Goal: Task Accomplishment & Management: Manage account settings

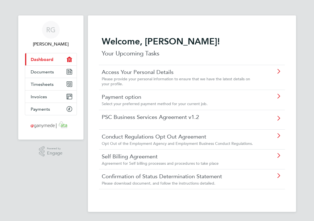
click at [145, 97] on link "Payment option" at bounding box center [180, 96] width 156 height 7
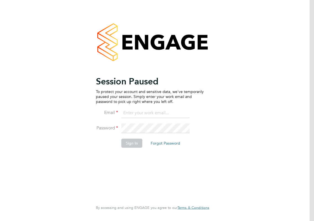
click at [141, 110] on input at bounding box center [155, 113] width 68 height 10
type input "R"
type input "Ross.Glancy@meicaes.com"
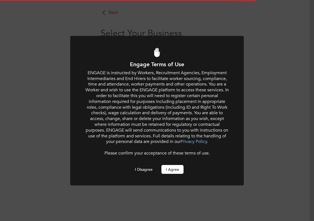
click at [172, 168] on button "I Agree" at bounding box center [172, 169] width 22 height 9
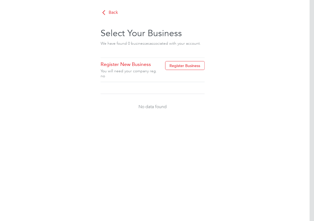
click at [192, 67] on button "Register Business" at bounding box center [185, 65] width 40 height 9
type input "United Kingdom"
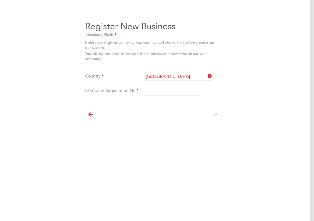
click at [180, 90] on input at bounding box center [172, 91] width 54 height 10
type input "09768942"
click at [214, 114] on icon at bounding box center [214, 114] width 11 height 12
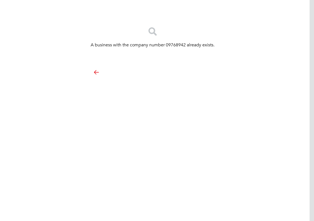
click at [97, 73] on icon at bounding box center [96, 72] width 11 height 12
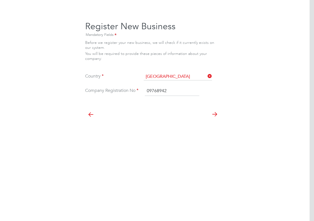
click at [90, 113] on icon at bounding box center [90, 114] width 11 height 12
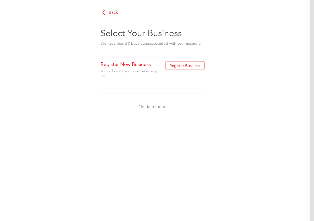
click at [112, 13] on span "Back" at bounding box center [113, 12] width 9 height 6
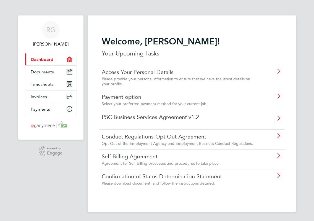
click at [54, 59] on link "Current page: Dashboard" at bounding box center [50, 59] width 51 height 12
click at [192, 102] on span "Select your preferred payment method for your current job." at bounding box center [155, 103] width 106 height 5
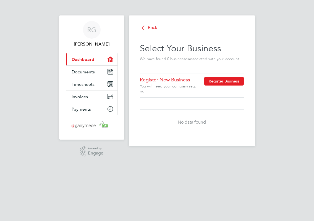
click at [224, 84] on button "Register Business" at bounding box center [224, 81] width 40 height 9
type input "[GEOGRAPHIC_DATA]"
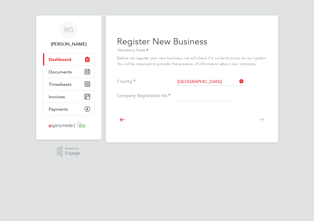
click at [192, 96] on input at bounding box center [204, 96] width 54 height 10
type input "09768942"
click at [256, 118] on icon at bounding box center [261, 120] width 11 height 12
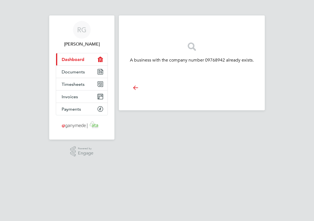
click at [90, 61] on link "Current page: Dashboard" at bounding box center [81, 59] width 51 height 12
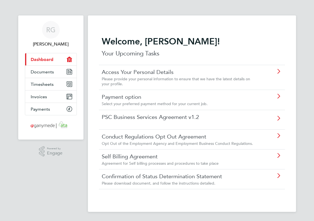
click at [157, 106] on span "Select your preferred payment method for your current job." at bounding box center [155, 103] width 106 height 5
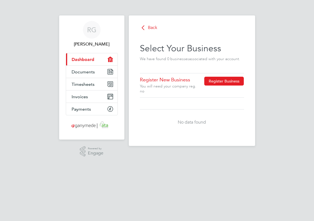
click at [210, 81] on button "Register Business" at bounding box center [224, 81] width 40 height 9
type input "[GEOGRAPHIC_DATA]"
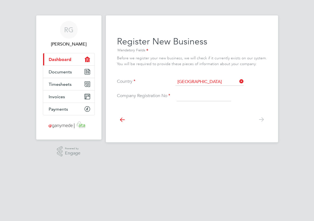
click at [203, 95] on input at bounding box center [204, 96] width 54 height 10
type input "09768942"
click at [258, 119] on icon at bounding box center [261, 120] width 11 height 12
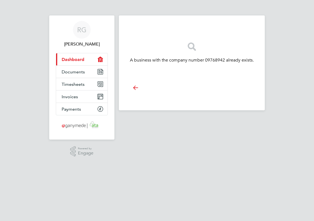
click at [95, 57] on link "Current page: Dashboard" at bounding box center [81, 59] width 51 height 12
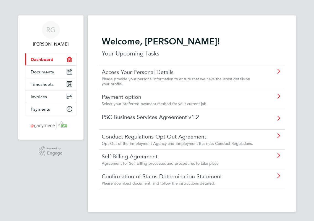
click at [141, 99] on link "Payment option" at bounding box center [180, 96] width 156 height 7
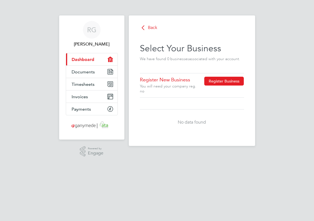
click at [223, 80] on button "Register Business" at bounding box center [224, 81] width 40 height 9
type input "[GEOGRAPHIC_DATA]"
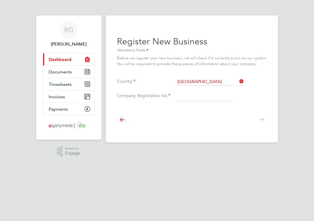
click at [206, 97] on input at bounding box center [204, 96] width 54 height 10
type input "09768942"
click at [261, 120] on icon at bounding box center [261, 120] width 11 height 12
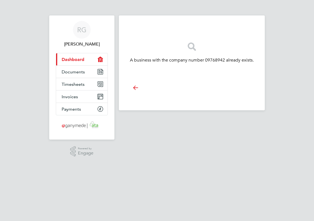
click at [98, 60] on icon "Main navigation" at bounding box center [101, 60] width 6 height 6
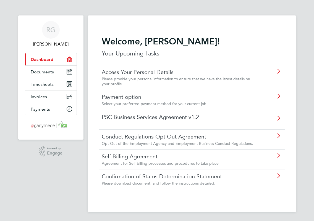
click at [153, 120] on link "PSC Business Services Agreement v1.2" at bounding box center [180, 117] width 156 height 7
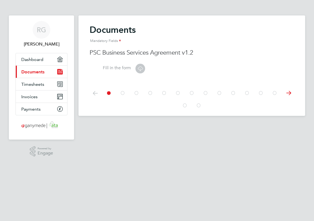
click at [123, 69] on label "Fill in the form" at bounding box center [110, 68] width 41 height 6
click at [119, 68] on label "Fill in the form" at bounding box center [110, 68] width 41 height 6
click at [141, 67] on icon at bounding box center [140, 68] width 7 height 7
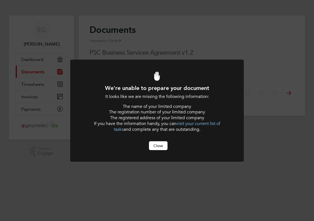
click at [161, 148] on button "Close" at bounding box center [158, 145] width 19 height 9
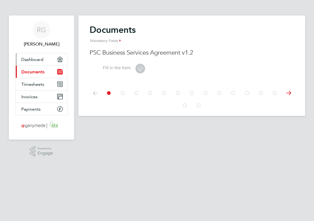
click at [62, 58] on icon "Main navigation" at bounding box center [60, 60] width 6 height 6
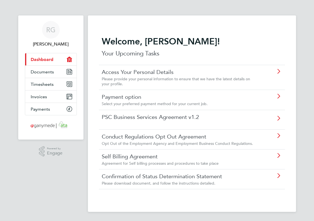
click at [136, 69] on link "Access Your Personal Details" at bounding box center [180, 72] width 156 height 7
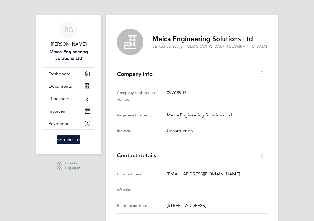
drag, startPoint x: 189, startPoint y: 93, endPoint x: 168, endPoint y: 94, distance: 21.0
click at [168, 94] on div "Company registration number 09768942" at bounding box center [192, 96] width 150 height 22
drag, startPoint x: 168, startPoint y: 94, endPoint x: 191, endPoint y: 91, distance: 23.5
click at [191, 91] on p "09768942" at bounding box center [217, 93] width 100 height 7
click at [198, 81] on div "Meica Engineering Solutions Ltd Limited company · Worsley, GB Company info Comp…" at bounding box center [192, 194] width 172 height 359
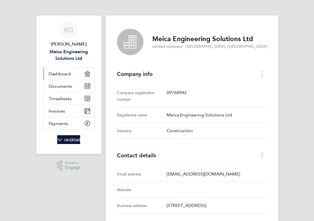
click at [86, 77] on link "Dashboard" at bounding box center [68, 74] width 51 height 12
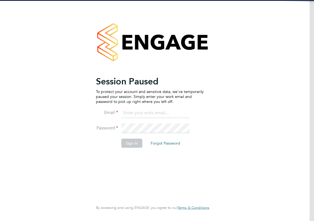
type input "ross.glancy@yahoo.co.uk"
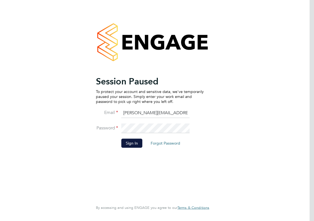
click at [133, 147] on button "Sign In" at bounding box center [131, 143] width 21 height 9
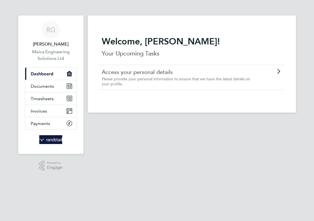
click at [67, 74] on icon "Main navigation" at bounding box center [69, 74] width 6 height 6
click at [70, 87] on icon "Main navigation" at bounding box center [70, 87] width 1 height 1
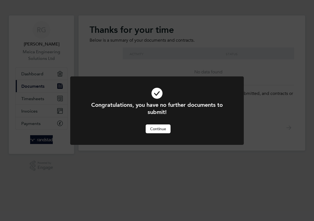
click at [163, 129] on button "Continue" at bounding box center [158, 129] width 25 height 9
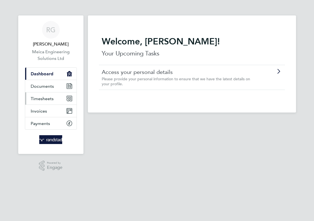
click at [53, 98] on link "Timesheets" at bounding box center [50, 99] width 51 height 12
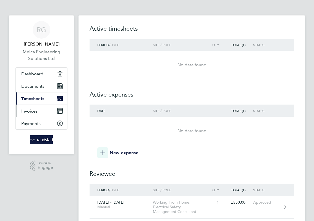
click at [48, 114] on link "Invoices" at bounding box center [41, 111] width 51 height 12
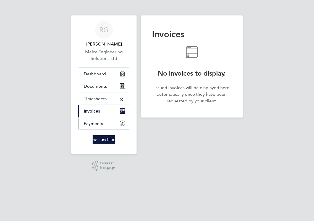
click at [99, 127] on link "Payments" at bounding box center [103, 123] width 51 height 12
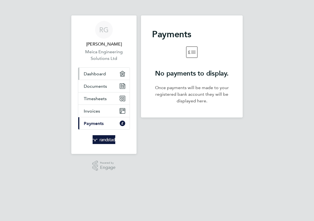
click at [101, 75] on span "Dashboard" at bounding box center [95, 73] width 22 height 5
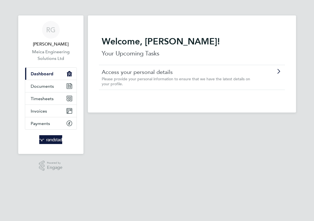
click at [180, 81] on span "Please provide your personal information to ensure that we have the latest deta…" at bounding box center [176, 82] width 148 height 10
click at [69, 74] on icon "Main navigation" at bounding box center [70, 74] width 6 height 6
click at [69, 87] on icon "Main navigation" at bounding box center [70, 86] width 6 height 6
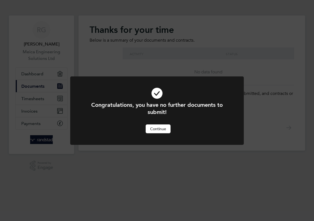
click at [164, 132] on button "Continue" at bounding box center [158, 129] width 25 height 9
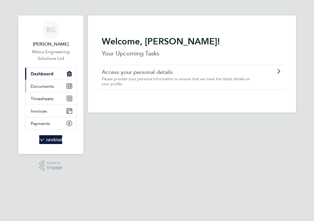
click at [53, 89] on link "Documents" at bounding box center [50, 86] width 51 height 12
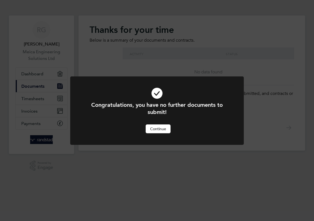
click at [157, 129] on button "Continue" at bounding box center [158, 129] width 25 height 9
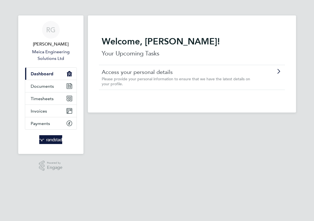
click at [55, 55] on link "Meica Engineering Solutions Ltd" at bounding box center [51, 55] width 52 height 13
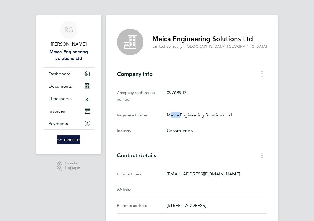
drag, startPoint x: 181, startPoint y: 116, endPoint x: 170, endPoint y: 116, distance: 10.5
click at [170, 116] on p "Meica Engineering Solutions Ltd" at bounding box center [217, 115] width 100 height 7
drag, startPoint x: 170, startPoint y: 116, endPoint x: 172, endPoint y: 143, distance: 27.9
click at [172, 143] on div "Meica Engineering Solutions Ltd Limited company · Worsley, GB Company info Comp…" at bounding box center [192, 194] width 172 height 359
click at [257, 74] on button "Company info menu" at bounding box center [262, 74] width 10 height 9
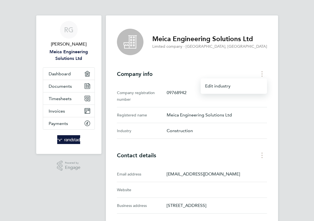
click at [189, 59] on div "Meica Engineering Solutions Ltd Limited company · Worsley, GB Company info Edit…" at bounding box center [192, 194] width 172 height 359
click at [74, 30] on span "RG" at bounding box center [68, 29] width 9 height 7
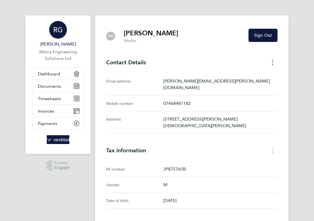
click at [273, 64] on button "Contact Details menu" at bounding box center [272, 62] width 10 height 9
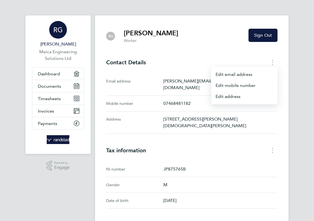
click at [200, 62] on h3 "Contact Details" at bounding box center [191, 62] width 171 height 7
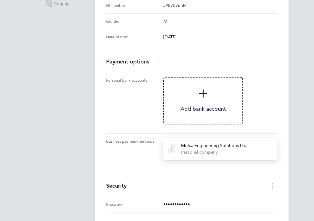
scroll to position [170, 0]
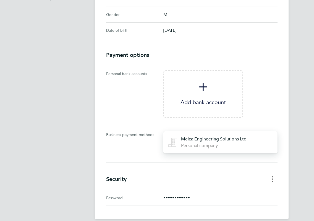
click at [272, 175] on button "Security menu" at bounding box center [272, 179] width 10 height 9
click at [293, 164] on ng-component "RG Ross Glancy Worker Sign Out Contact Details Email address ross.glancy@yahoo.…" at bounding box center [196, 25] width 202 height 390
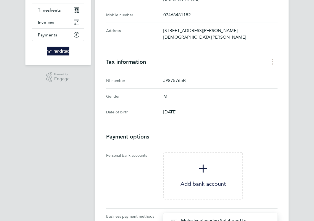
scroll to position [88, 0]
click at [272, 60] on icon "Tax information menu" at bounding box center [272, 63] width 1 height 6
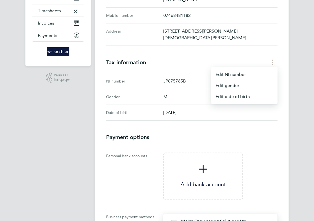
click at [294, 66] on ng-component "RG Ross Glancy Worker Sign Out Contact Details Email address ross.glancy@yahoo.…" at bounding box center [196, 107] width 202 height 390
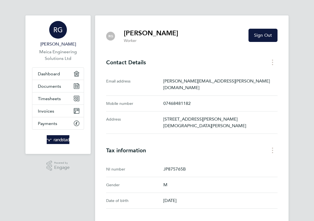
scroll to position [0, 0]
click at [269, 63] on button "Contact Details menu" at bounding box center [272, 62] width 10 height 9
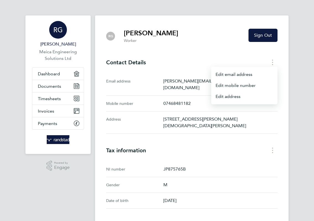
click at [306, 83] on div "RG Ross Glancy Meica Engineering Solutions Ltd Applications: Dashboard Document…" at bounding box center [157, 199] width 314 height 399
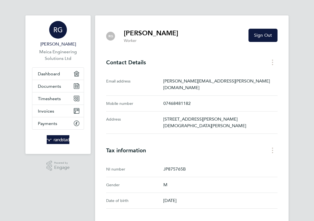
click at [56, 42] on span "[PERSON_NAME]" at bounding box center [58, 44] width 52 height 7
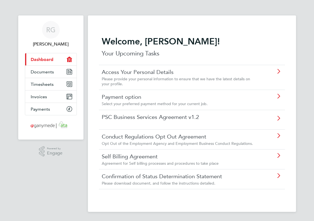
click at [179, 100] on link "Payment option" at bounding box center [180, 96] width 156 height 7
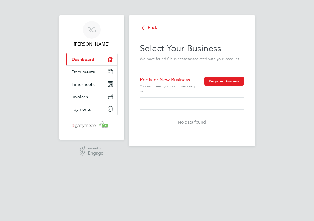
click at [221, 78] on button "Register Business" at bounding box center [224, 81] width 40 height 9
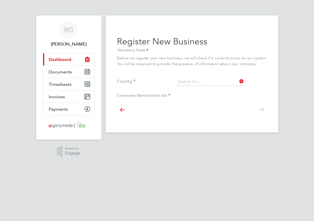
type input "[GEOGRAPHIC_DATA]"
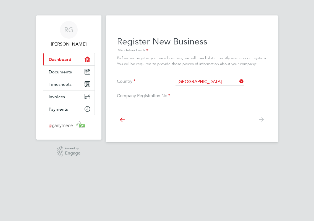
click at [124, 122] on icon at bounding box center [122, 120] width 11 height 12
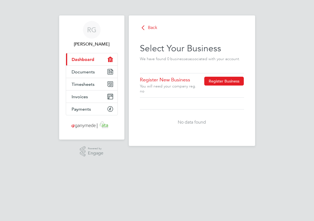
click at [213, 80] on button "Register Business" at bounding box center [224, 81] width 40 height 9
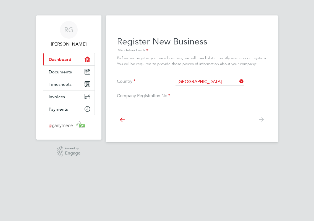
click at [197, 96] on input at bounding box center [204, 96] width 54 height 10
type input "09768942"
click at [261, 120] on icon at bounding box center [261, 120] width 11 height 12
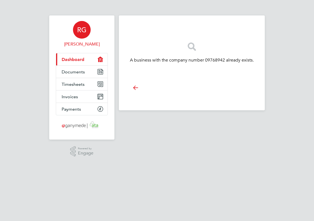
click at [85, 31] on span "RG" at bounding box center [81, 29] width 9 height 7
